Goal: Information Seeking & Learning: Learn about a topic

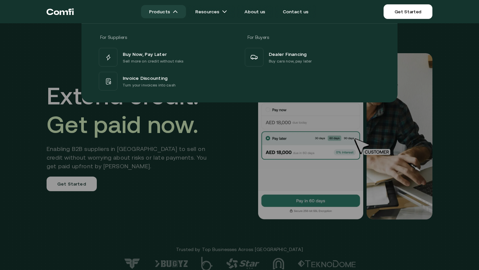
click at [158, 12] on link "Products" at bounding box center [163, 11] width 45 height 13
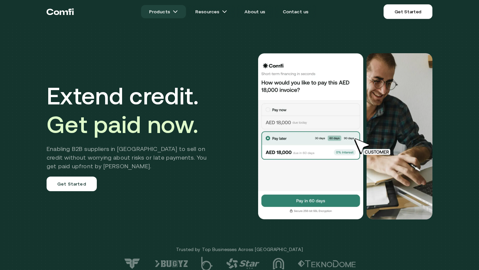
click at [158, 12] on link "Products" at bounding box center [163, 11] width 45 height 13
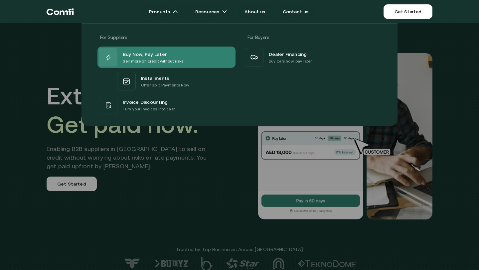
click at [176, 60] on p "Sell more on credit without risks" at bounding box center [153, 61] width 61 height 7
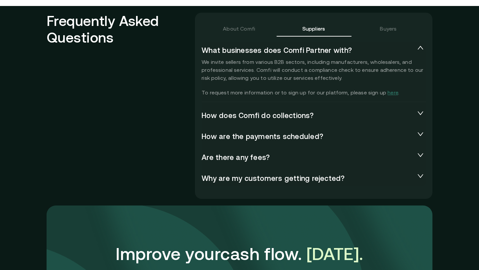
scroll to position [1454, 0]
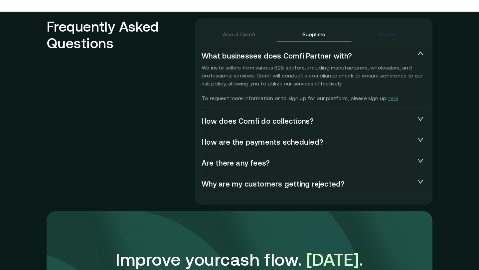
click at [354, 33] on div "Buyers" at bounding box center [387, 34] width 17 height 8
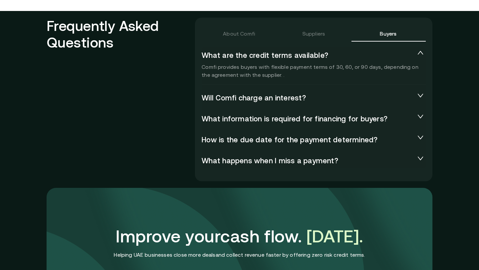
scroll to position [1457, 0]
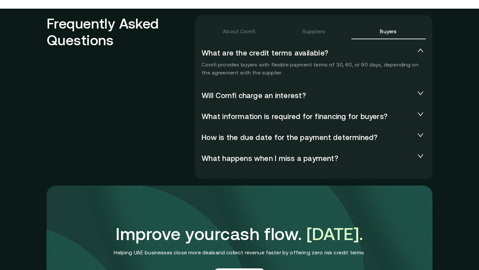
click at [354, 93] on span "Will Comfi charge an interest?" at bounding box center [307, 95] width 213 height 8
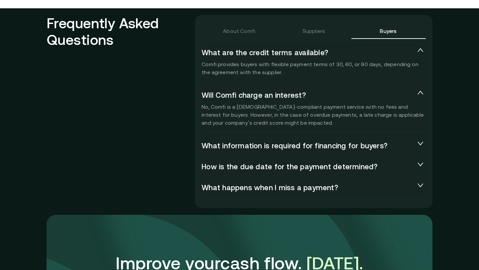
click at [354, 91] on icon "expanded" at bounding box center [420, 92] width 7 height 7
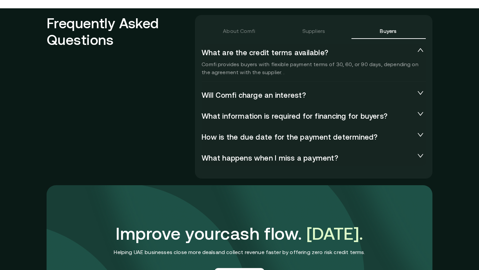
click at [354, 113] on icon "collapsed" at bounding box center [420, 114] width 6 height 4
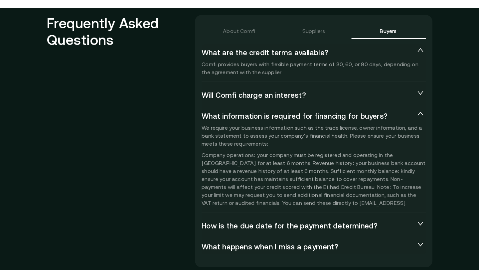
click at [354, 113] on icon "expanded" at bounding box center [420, 113] width 7 height 7
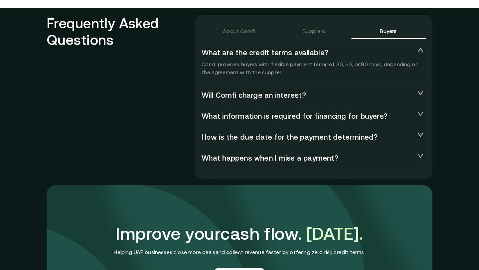
click at [354, 132] on icon "collapsed" at bounding box center [420, 134] width 7 height 7
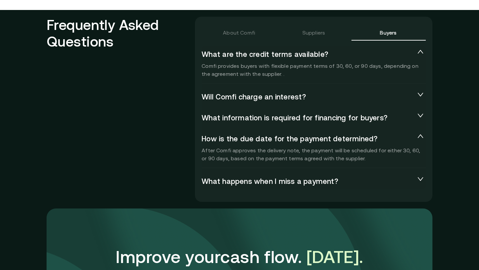
click at [354, 132] on div "How is the due date for the payment determined?" at bounding box center [313, 138] width 224 height 16
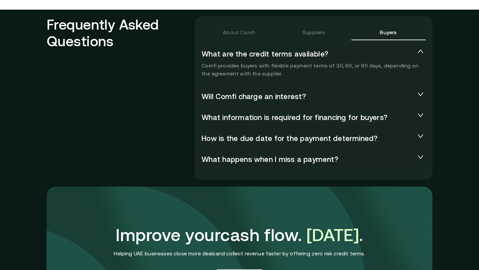
click at [354, 158] on icon "collapsed" at bounding box center [420, 157] width 7 height 7
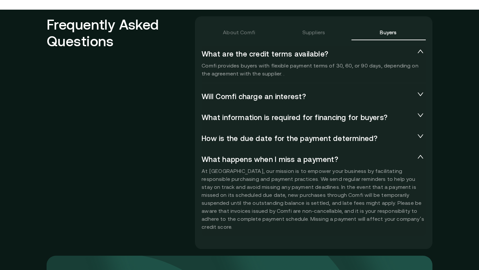
click at [354, 158] on icon "expanded" at bounding box center [420, 157] width 7 height 7
